Goal: Use online tool/utility: Utilize a website feature to perform a specific function

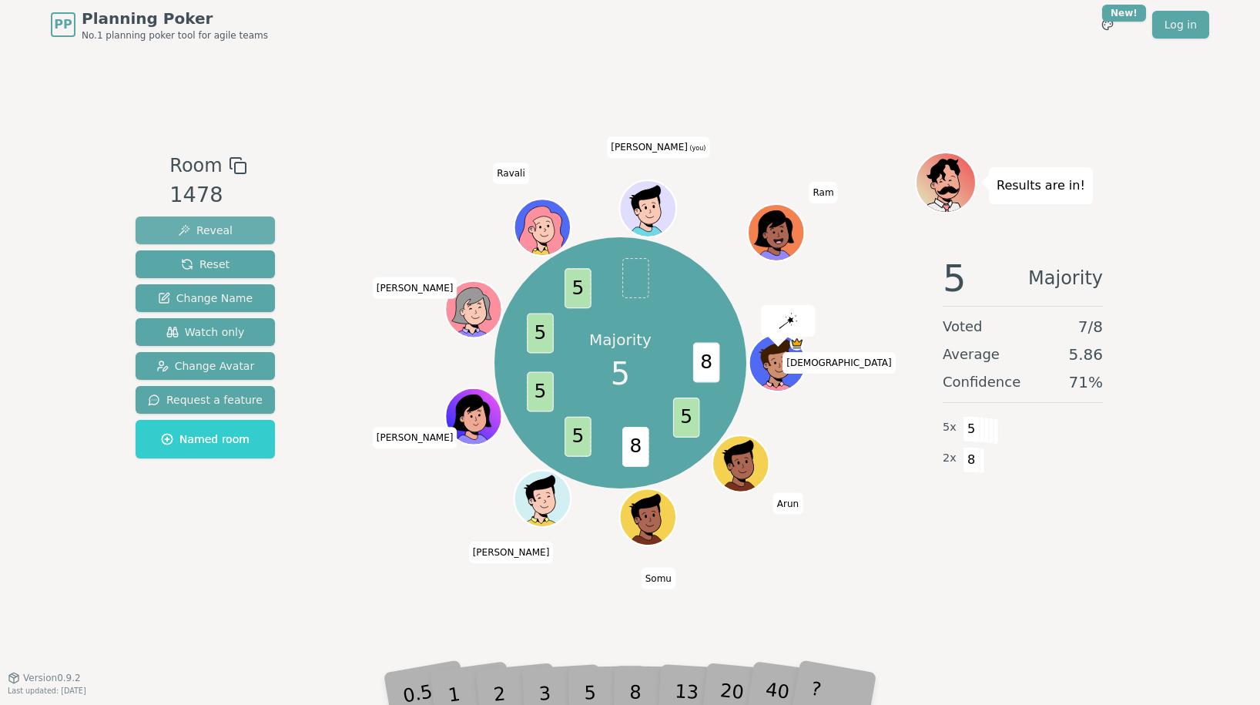
click at [213, 231] on span "Reveal" at bounding box center [205, 230] width 55 height 15
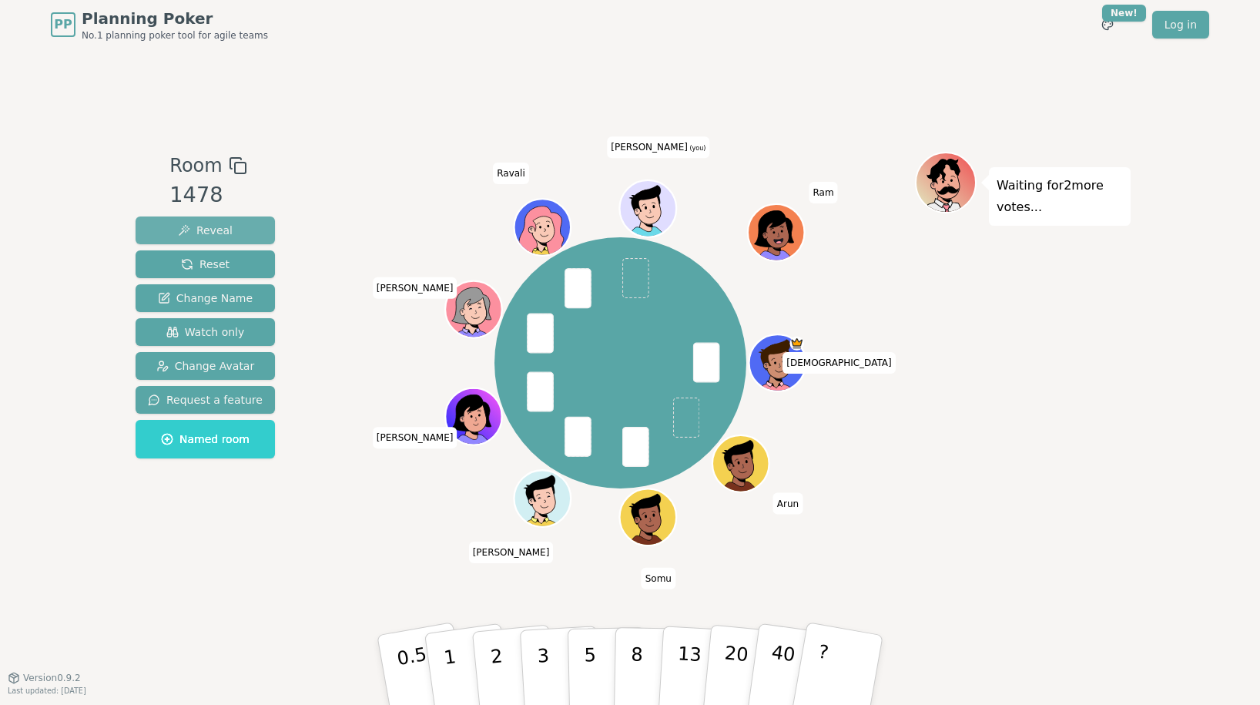
click at [201, 227] on span "Reveal" at bounding box center [205, 230] width 55 height 15
click at [226, 230] on span "Reveal" at bounding box center [205, 230] width 55 height 15
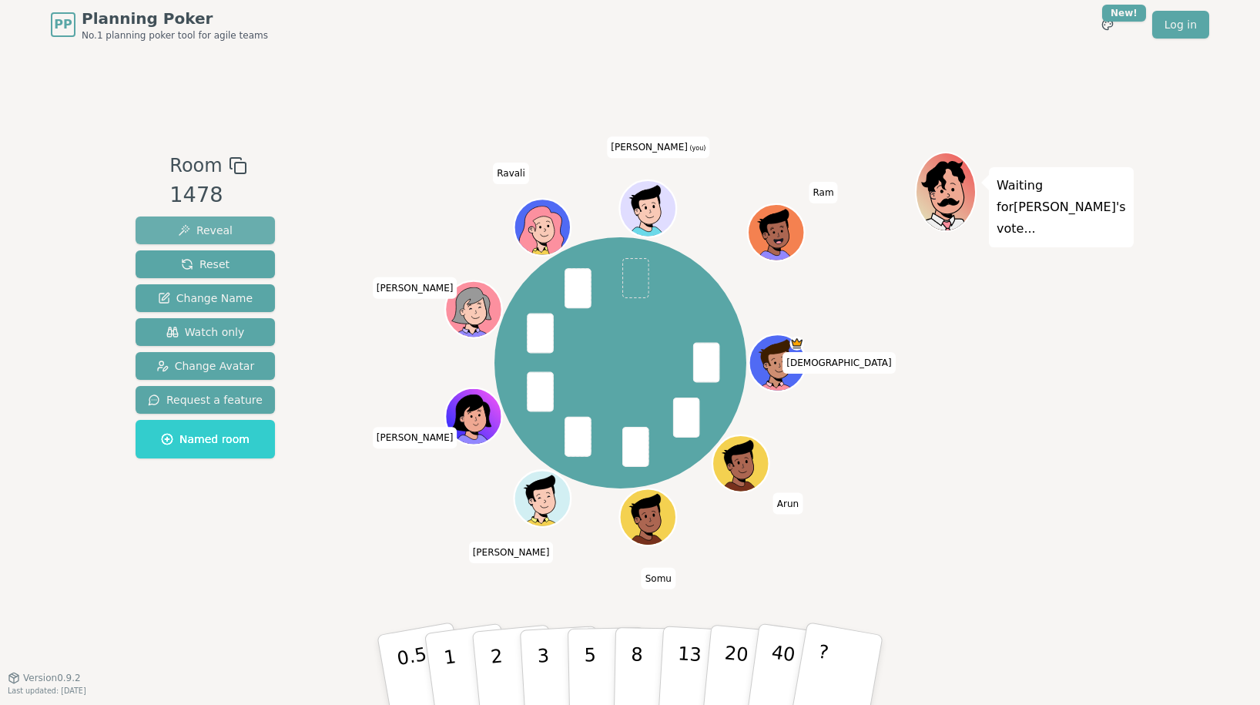
click at [211, 229] on span "Reveal" at bounding box center [205, 230] width 55 height 15
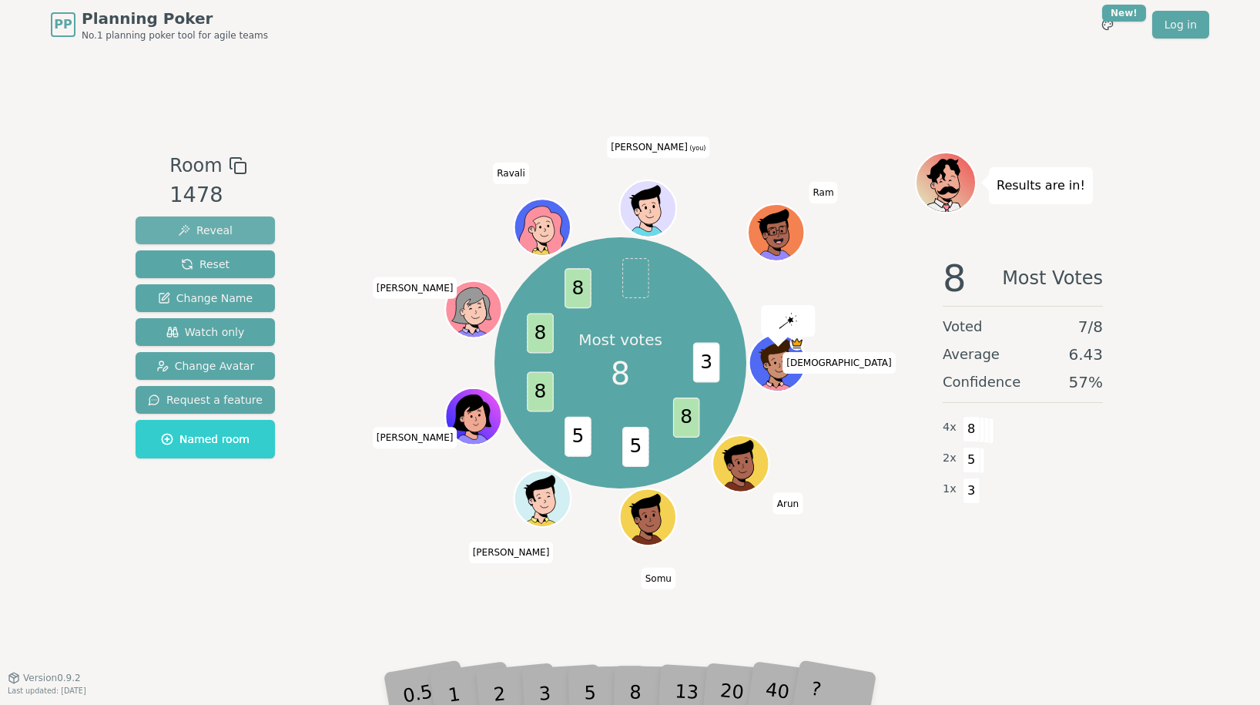
click at [214, 229] on span "Reveal" at bounding box center [205, 230] width 55 height 15
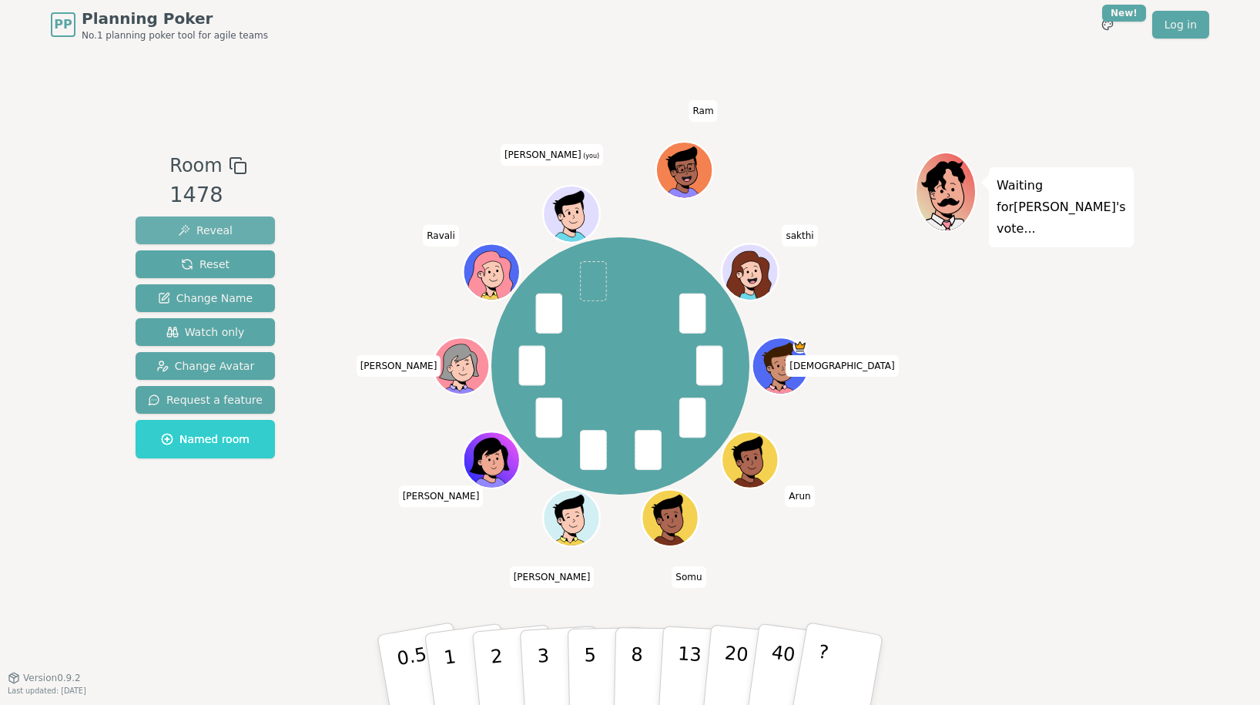
click at [208, 230] on span "Reveal" at bounding box center [205, 230] width 55 height 15
click at [206, 230] on span "Reveal" at bounding box center [205, 230] width 55 height 15
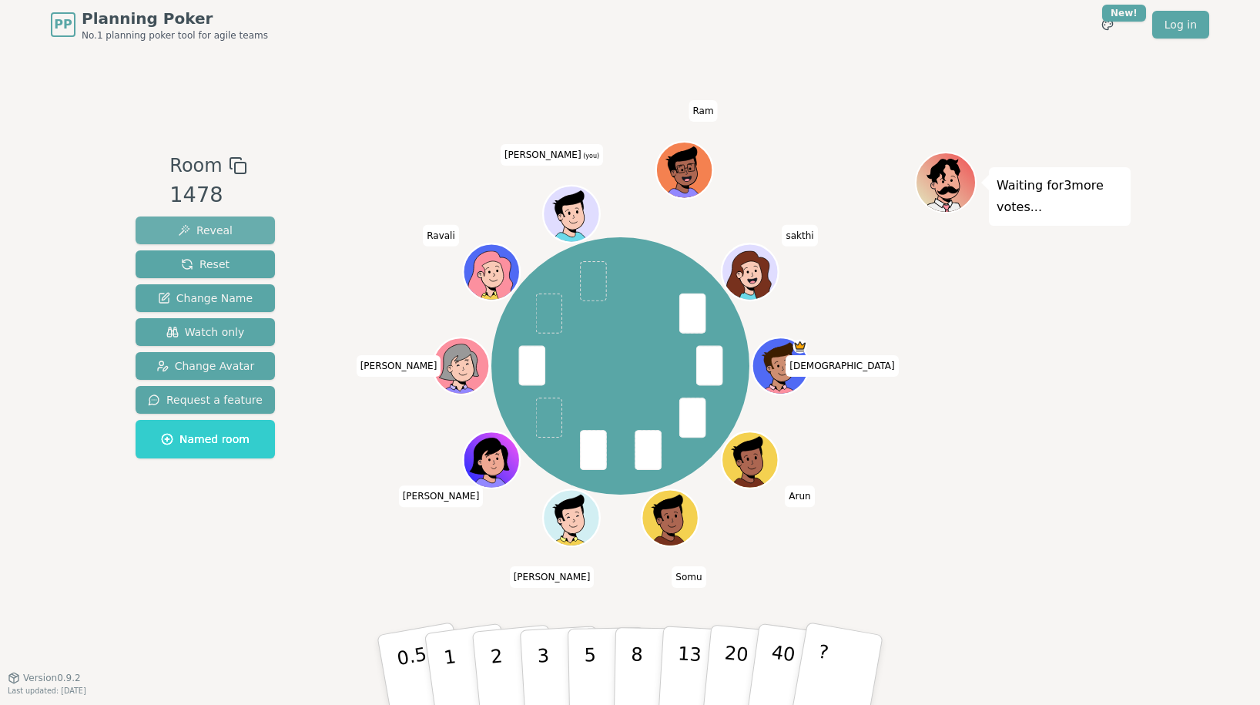
click at [215, 230] on span "Reveal" at bounding box center [205, 230] width 55 height 15
click at [263, 233] on button "Reveal" at bounding box center [205, 230] width 139 height 28
click at [227, 235] on span "Reveal" at bounding box center [205, 230] width 55 height 15
click at [224, 236] on span "Reveal" at bounding box center [205, 230] width 55 height 15
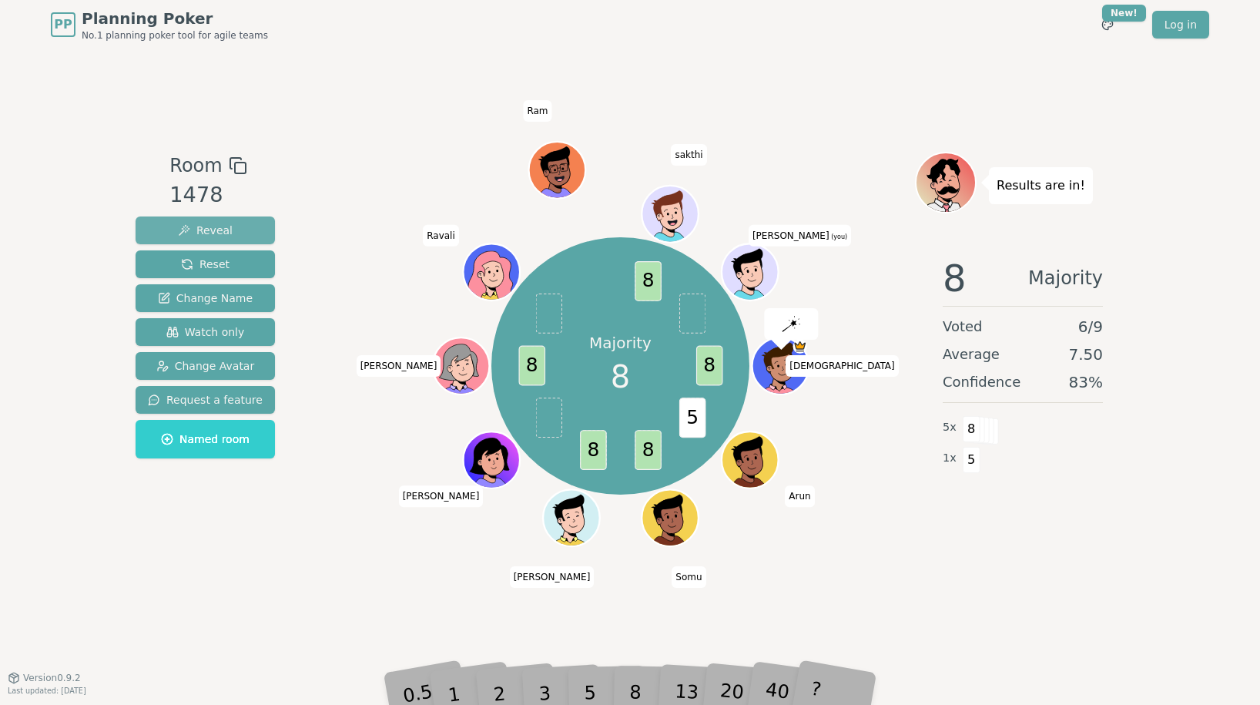
click at [217, 229] on span "Reveal" at bounding box center [205, 230] width 55 height 15
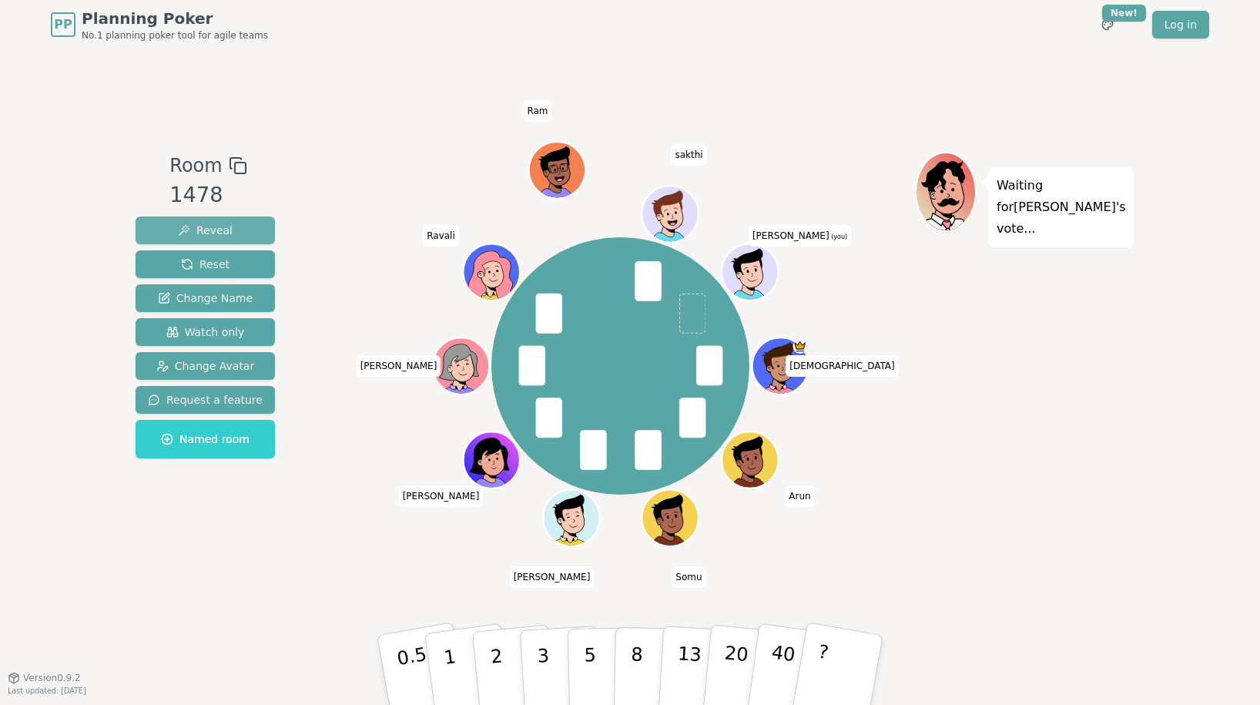
click at [235, 232] on button "Reveal" at bounding box center [205, 230] width 139 height 28
